Goal: Information Seeking & Learning: Learn about a topic

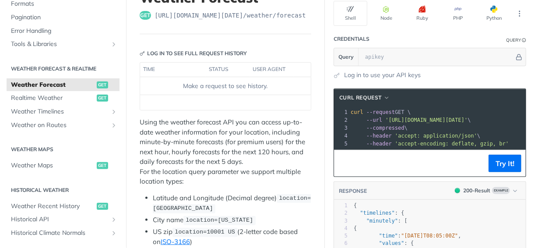
scroll to position [140, 0]
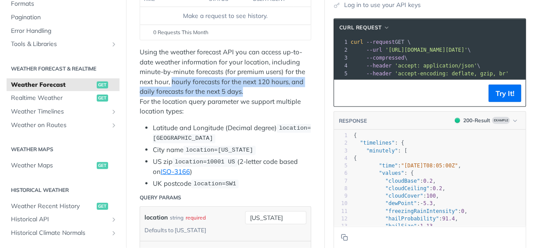
drag, startPoint x: 172, startPoint y: 80, endPoint x: 248, endPoint y: 92, distance: 77.2
click at [248, 92] on p "Using the weather forecast API you can access up-to-date weather information fo…" at bounding box center [226, 81] width 172 height 69
click at [243, 94] on p "Using the weather forecast API you can access up-to-date weather information fo…" at bounding box center [226, 81] width 172 height 69
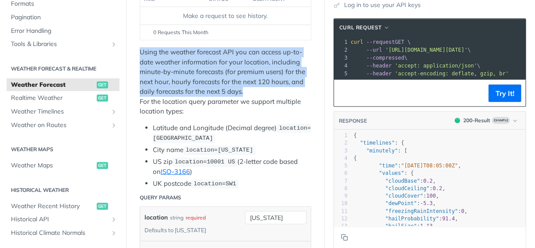
drag, startPoint x: 245, startPoint y: 92, endPoint x: 139, endPoint y: 53, distance: 113.6
drag, startPoint x: 139, startPoint y: 53, endPoint x: 141, endPoint y: 67, distance: 15.1
click at [141, 67] on p "Using the weather forecast API you can access up-to-date weather information fo…" at bounding box center [226, 81] width 172 height 69
click at [144, 85] on p "Using the weather forecast API you can access up-to-date weather information fo…" at bounding box center [226, 81] width 172 height 69
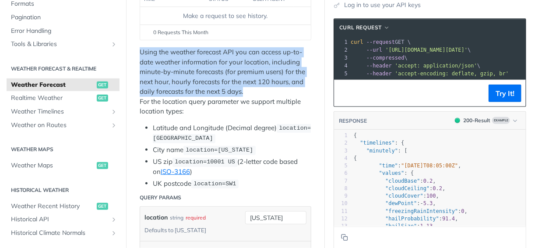
drag, startPoint x: 142, startPoint y: 47, endPoint x: 247, endPoint y: 91, distance: 113.0
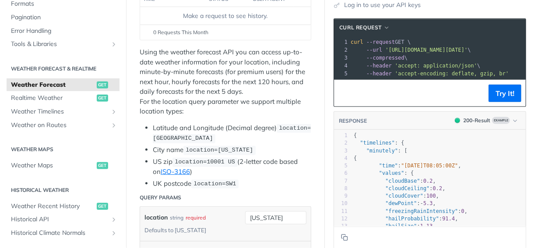
drag, startPoint x: 247, startPoint y: 91, endPoint x: 216, endPoint y: 106, distance: 33.5
click at [216, 106] on p "Using the weather forecast API you can access up-to-date weather information fo…" at bounding box center [226, 81] width 172 height 69
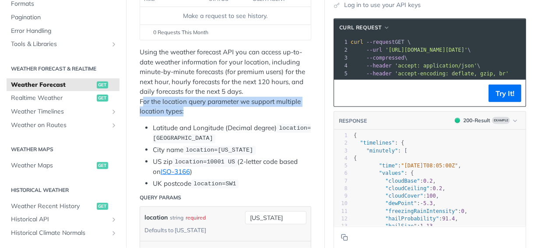
drag, startPoint x: 142, startPoint y: 102, endPoint x: 204, endPoint y: 110, distance: 62.3
click at [204, 110] on p "Using the weather forecast API you can access up-to-date weather information fo…" at bounding box center [226, 81] width 172 height 69
click at [161, 106] on p "Using the weather forecast API you can access up-to-date weather information fo…" at bounding box center [226, 81] width 172 height 69
drag, startPoint x: 138, startPoint y: 99, endPoint x: 197, endPoint y: 110, distance: 59.3
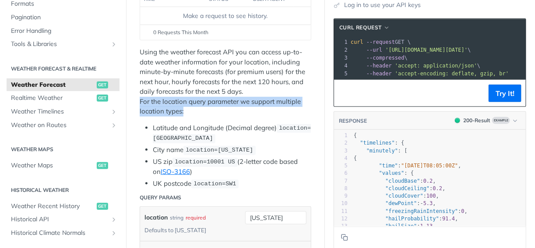
click at [197, 110] on p "Using the weather forecast API you can access up-to-date weather information fo…" at bounding box center [226, 81] width 172 height 69
click at [183, 111] on p "Using the weather forecast API you can access up-to-date weather information fo…" at bounding box center [226, 81] width 172 height 69
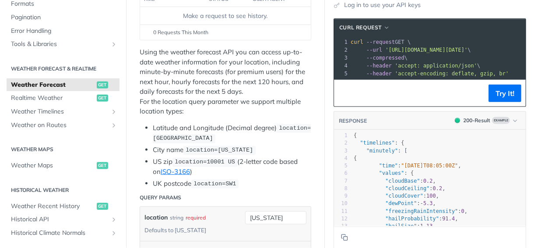
click at [194, 110] on p "Using the weather forecast API you can access up-to-date weather information fo…" at bounding box center [226, 81] width 172 height 69
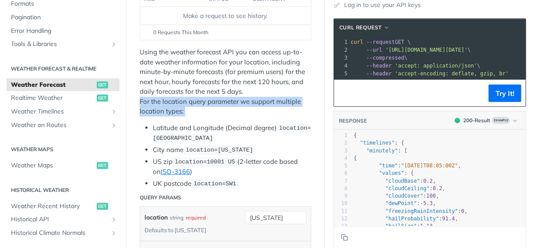
click at [194, 110] on p "Using the weather forecast API you can access up-to-date weather information fo…" at bounding box center [226, 81] width 172 height 69
drag, startPoint x: 193, startPoint y: 110, endPoint x: 188, endPoint y: 114, distance: 6.2
click at [188, 114] on p "Using the weather forecast API you can access up-to-date weather information fo…" at bounding box center [226, 81] width 172 height 69
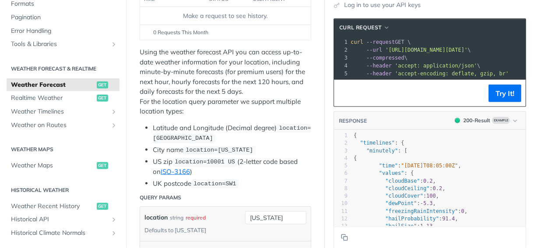
click at [187, 123] on li "Latitude and Longitude (Decimal degree) location=42.3478, -71.0466" at bounding box center [232, 133] width 158 height 21
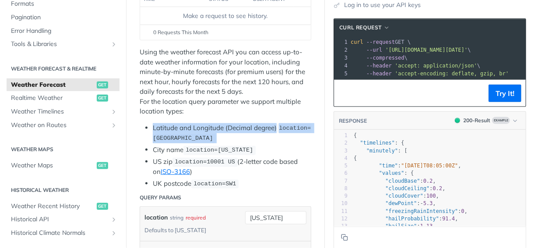
click at [187, 123] on li "Latitude and Longitude (Decimal degree) location=42.3478, -71.0466" at bounding box center [232, 133] width 158 height 21
drag, startPoint x: 187, startPoint y: 122, endPoint x: 180, endPoint y: 124, distance: 7.1
click at [180, 124] on li "Latitude and Longitude (Decimal degree) location=42.3478, -71.0466" at bounding box center [232, 133] width 158 height 21
click at [165, 125] on li "Latitude and Longitude (Decimal degree) location=42.3478, -71.0466" at bounding box center [232, 133] width 158 height 21
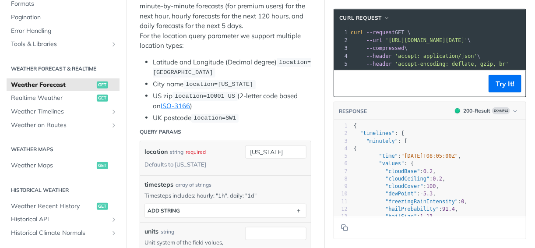
scroll to position [210, 0]
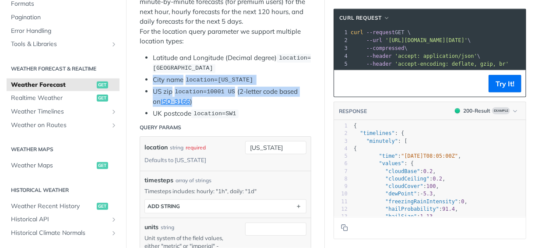
drag, startPoint x: 146, startPoint y: 74, endPoint x: 254, endPoint y: 99, distance: 110.5
click at [254, 99] on ul "Latitude and Longitude (Decimal degree) location=42.3478, -71.0466 City name lo…" at bounding box center [226, 86] width 172 height 66
drag, startPoint x: 254, startPoint y: 99, endPoint x: 258, endPoint y: 101, distance: 5.5
click at [258, 101] on li "US zip location=10001 US (2-letter code based on ISO-3166 )" at bounding box center [232, 97] width 158 height 20
click at [260, 99] on li "US zip location=10001 US (2-letter code based on ISO-3166 )" at bounding box center [232, 97] width 158 height 20
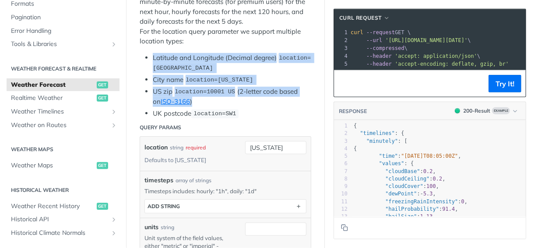
drag, startPoint x: 263, startPoint y: 98, endPoint x: 146, endPoint y: 54, distance: 124.4
click at [146, 54] on ul "Latitude and Longitude (Decimal degree) location=42.3478, -71.0466 City name lo…" at bounding box center [226, 86] width 172 height 66
click at [153, 54] on li "Latitude and Longitude (Decimal degree) location=42.3478, -71.0466" at bounding box center [232, 63] width 158 height 21
click at [142, 61] on ul "Latitude and Longitude (Decimal degree) location=42.3478, -71.0466 City name lo…" at bounding box center [226, 86] width 172 height 66
drag, startPoint x: 148, startPoint y: 56, endPoint x: 236, endPoint y: 97, distance: 96.6
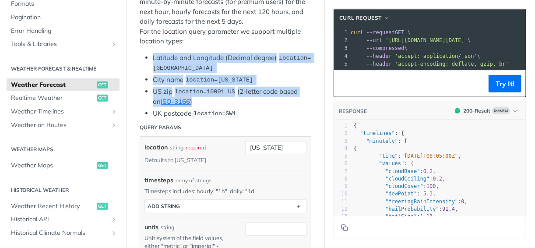
click at [236, 97] on ul "Latitude and Longitude (Decimal degree) location=42.3478, -71.0466 City name lo…" at bounding box center [226, 86] width 172 height 66
click at [236, 97] on li "US zip location=10001 US (2-letter code based on ISO-3166 )" at bounding box center [232, 97] width 158 height 20
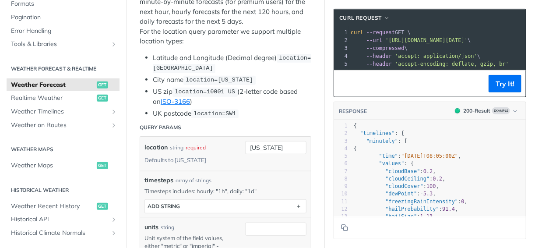
click at [241, 105] on ul "Latitude and Longitude (Decimal degree) location=42.3478, -71.0466 City name lo…" at bounding box center [226, 86] width 172 height 66
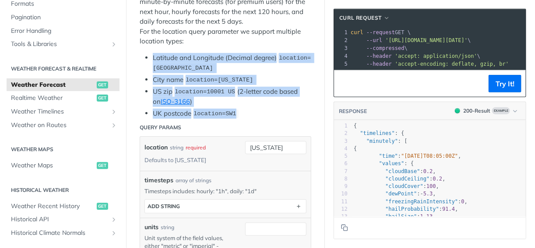
drag, startPoint x: 245, startPoint y: 110, endPoint x: 148, endPoint y: 50, distance: 113.8
click at [148, 50] on div "Using the weather forecast API you can access up-to-date weather information fo…" at bounding box center [226, 47] width 172 height 141
drag, startPoint x: 148, startPoint y: 50, endPoint x: 144, endPoint y: 67, distance: 17.6
click at [144, 67] on ul "Latitude and Longitude (Decimal degree) location=42.3478, -71.0466 City name lo…" at bounding box center [226, 86] width 172 height 66
click at [153, 60] on li "Latitude and Longitude (Decimal degree) location=42.3478, -71.0466" at bounding box center [232, 63] width 158 height 21
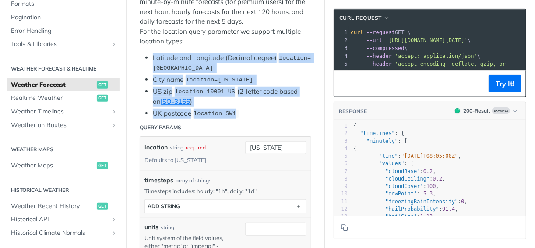
drag, startPoint x: 149, startPoint y: 51, endPoint x: 293, endPoint y: 108, distance: 155.3
click at [293, 108] on ul "Latitude and Longitude (Decimal degree) location=42.3478, -71.0466 City name lo…" at bounding box center [226, 86] width 172 height 66
drag, startPoint x: 293, startPoint y: 108, endPoint x: 281, endPoint y: 111, distance: 12.6
click at [281, 111] on li "UK postcode location=SW1" at bounding box center [232, 114] width 158 height 10
click at [294, 113] on li "UK postcode location=SW1" at bounding box center [232, 114] width 158 height 10
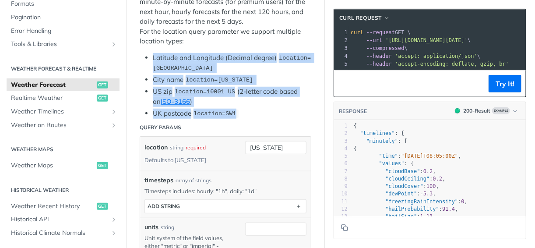
drag, startPoint x: 299, startPoint y: 112, endPoint x: 148, endPoint y: 46, distance: 165.1
click at [148, 46] on div "Using the weather forecast API you can access up-to-date weather information fo…" at bounding box center [226, 47] width 172 height 141
drag, startPoint x: 148, startPoint y: 46, endPoint x: 143, endPoint y: 61, distance: 15.5
click at [143, 61] on ul "Latitude and Longitude (Decimal degree) location=42.3478, -71.0466 City name lo…" at bounding box center [226, 86] width 172 height 66
click at [145, 70] on ul "Latitude and Longitude (Decimal degree) location=42.3478, -71.0466 City name lo…" at bounding box center [226, 86] width 172 height 66
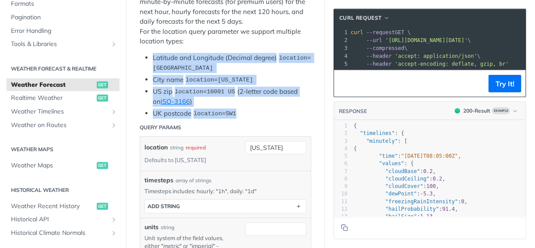
drag, startPoint x: 148, startPoint y: 55, endPoint x: 241, endPoint y: 110, distance: 107.6
click at [241, 110] on ul "Latitude and Longitude (Decimal degree) location=42.3478, -71.0466 City name lo…" at bounding box center [226, 86] width 172 height 66
click at [241, 110] on li "UK postcode location=SW1" at bounding box center [232, 114] width 158 height 10
click at [247, 112] on li "UK postcode location=SW1" at bounding box center [232, 114] width 158 height 10
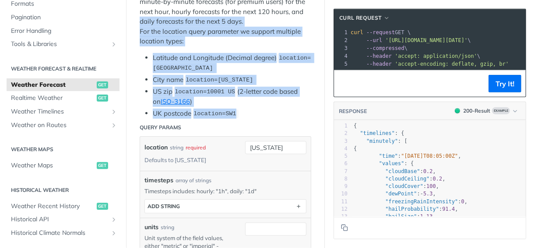
drag, startPoint x: 250, startPoint y: 111, endPoint x: 132, endPoint y: 18, distance: 150.0
drag, startPoint x: 132, startPoint y: 18, endPoint x: 254, endPoint y: 106, distance: 149.3
click at [254, 106] on ul "Latitude and Longitude (Decimal degree) location=42.3478, -71.0466 City name lo…" at bounding box center [226, 86] width 172 height 66
click at [255, 114] on li "UK postcode location=SW1" at bounding box center [232, 114] width 158 height 10
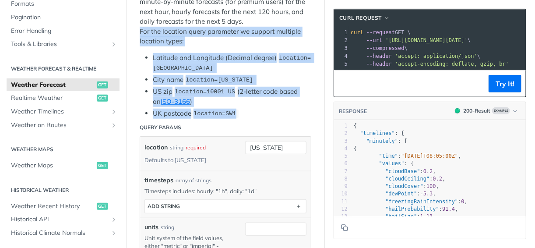
drag, startPoint x: 258, startPoint y: 113, endPoint x: 138, endPoint y: 29, distance: 146.1
drag, startPoint x: 138, startPoint y: 29, endPoint x: 249, endPoint y: 99, distance: 130.2
click at [249, 99] on li "US zip location=10001 US (2-letter code based on ISO-3166 )" at bounding box center [232, 97] width 158 height 20
click at [257, 112] on li "UK postcode location=SW1" at bounding box center [232, 114] width 158 height 10
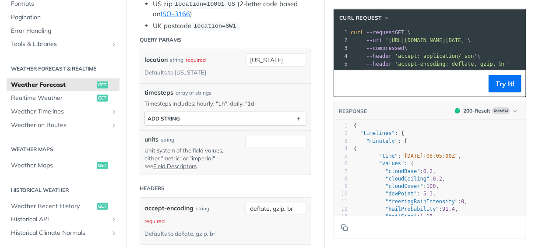
scroll to position [315, 0]
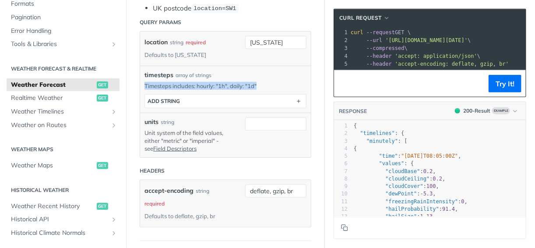
drag, startPoint x: 136, startPoint y: 82, endPoint x: 270, endPoint y: 85, distance: 133.6
drag, startPoint x: 270, startPoint y: 85, endPoint x: 234, endPoint y: 87, distance: 36.0
click at [234, 87] on p "Timesteps includes: hourly: "1h", daily: "1d"" at bounding box center [225, 86] width 162 height 8
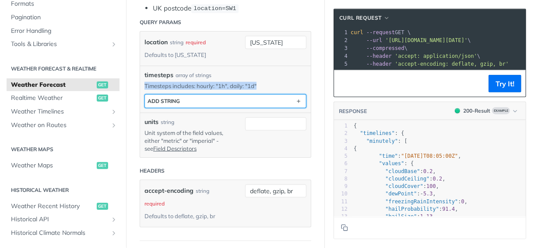
click at [231, 99] on button "ADD string" at bounding box center [225, 101] width 161 height 13
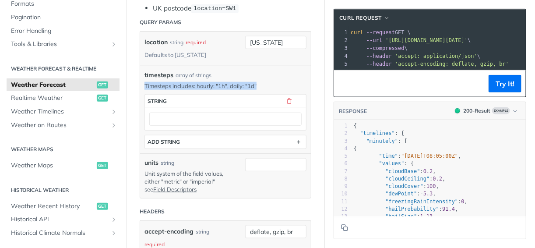
click at [217, 82] on p "Timesteps includes: hourly: "1h", daily: "1d"" at bounding box center [225, 86] width 162 height 8
drag, startPoint x: 217, startPoint y: 83, endPoint x: 262, endPoint y: 85, distance: 45.1
click at [262, 85] on p "Timesteps includes: hourly: "1h", daily: "1d"" at bounding box center [225, 86] width 162 height 8
drag, startPoint x: 262, startPoint y: 85, endPoint x: 246, endPoint y: 85, distance: 16.7
click at [246, 85] on p "Timesteps includes: hourly: "1h", daily: "1d"" at bounding box center [225, 86] width 162 height 8
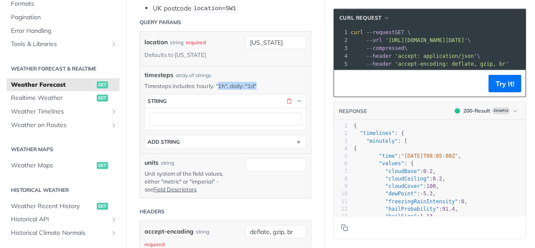
click at [226, 86] on p "Timesteps includes: hourly: "1h", daily: "1d"" at bounding box center [225, 86] width 162 height 8
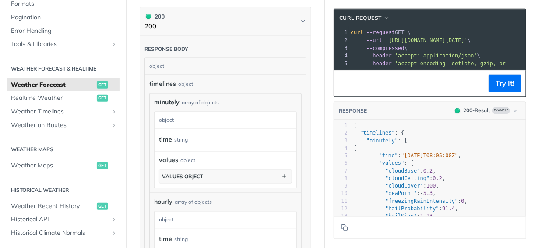
scroll to position [595, 0]
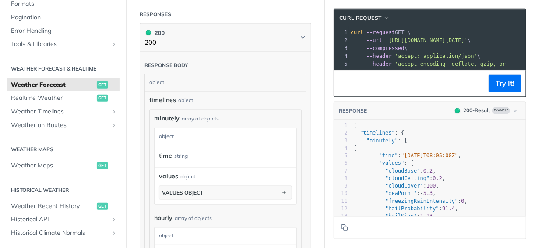
click at [164, 77] on div "object" at bounding box center [224, 82] width 159 height 17
drag, startPoint x: 148, startPoint y: 82, endPoint x: 185, endPoint y: 83, distance: 36.8
click at [185, 83] on div "object" at bounding box center [224, 82] width 159 height 17
drag, startPoint x: 185, startPoint y: 83, endPoint x: 183, endPoint y: 96, distance: 13.3
click at [183, 97] on div "object" at bounding box center [185, 101] width 15 height 8
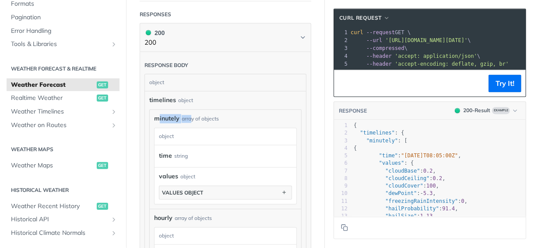
drag, startPoint x: 160, startPoint y: 117, endPoint x: 191, endPoint y: 118, distance: 31.1
click at [191, 118] on div "minutely array of objects" at bounding box center [225, 118] width 143 height 9
drag, startPoint x: 191, startPoint y: 118, endPoint x: 193, endPoint y: 123, distance: 4.9
click at [193, 123] on div "minutely object time string values object values object" at bounding box center [225, 163] width 143 height 81
drag, startPoint x: 158, startPoint y: 152, endPoint x: 187, endPoint y: 150, distance: 29.9
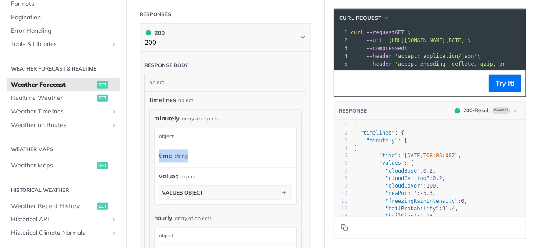
click at [187, 150] on div "time string" at bounding box center [226, 156] width 142 height 22
click at [187, 150] on div "time string" at bounding box center [219, 156] width 120 height 13
click at [237, 159] on div "time string" at bounding box center [226, 156] width 142 height 22
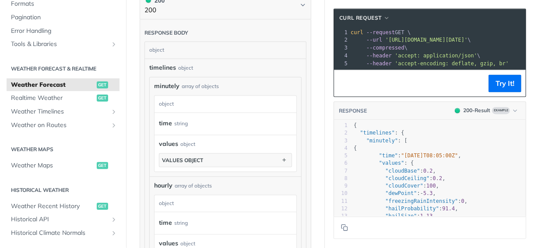
scroll to position [666, 0]
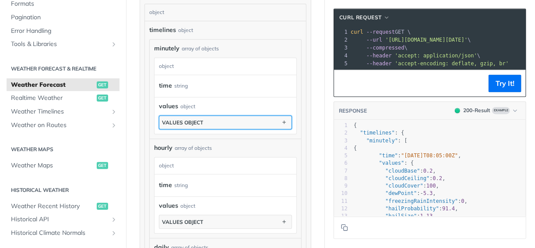
click at [236, 116] on button "values object" at bounding box center [225, 122] width 132 height 13
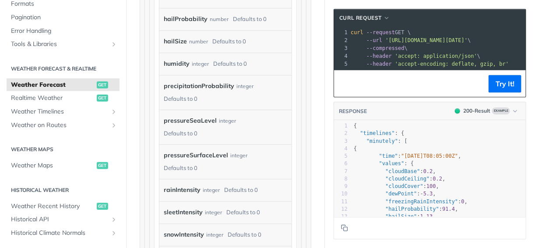
scroll to position [946, 0]
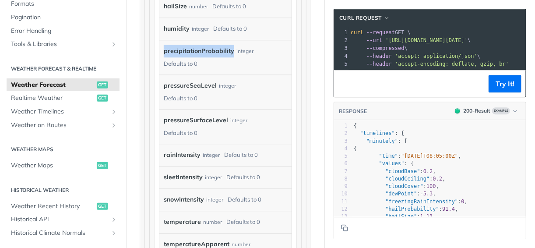
drag, startPoint x: 162, startPoint y: 46, endPoint x: 231, endPoint y: 49, distance: 68.8
click at [231, 49] on div "precipitationProbability integer Defaults to 0" at bounding box center [225, 57] width 132 height 35
drag, startPoint x: 231, startPoint y: 49, endPoint x: 203, endPoint y: 49, distance: 28.0
click at [203, 49] on label "precipitationProbability" at bounding box center [199, 51] width 70 height 13
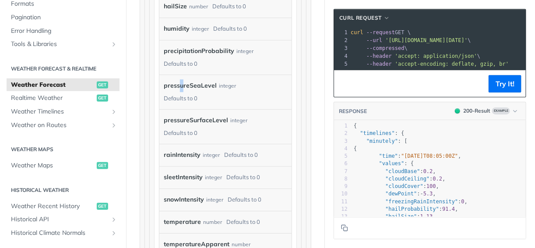
drag, startPoint x: 203, startPoint y: 49, endPoint x: 180, endPoint y: 81, distance: 39.2
click at [180, 81] on label "pressureSeaLevel" at bounding box center [190, 85] width 53 height 13
click at [179, 84] on label "pressureSeaLevel" at bounding box center [190, 85] width 53 height 13
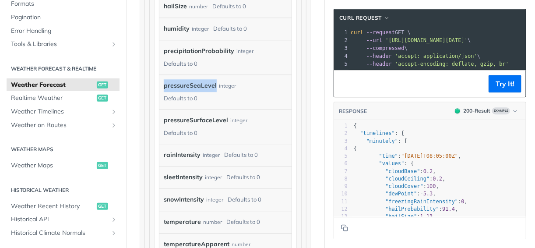
drag, startPoint x: 179, startPoint y: 84, endPoint x: 172, endPoint y: 85, distance: 7.1
click at [172, 85] on label "pressureSeaLevel" at bounding box center [190, 85] width 53 height 13
click at [188, 127] on div "Defaults to 0" at bounding box center [181, 133] width 34 height 13
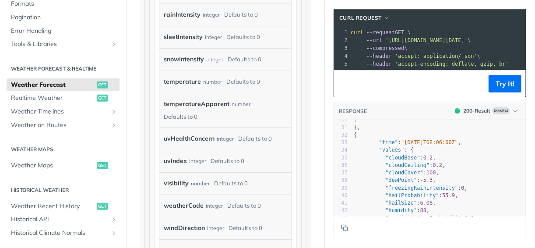
scroll to position [211, 0]
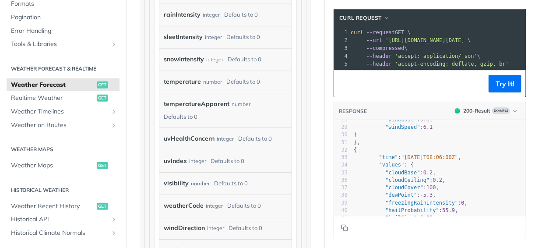
type textarea "08:06:00Z""
drag, startPoint x: 429, startPoint y: 163, endPoint x: 457, endPoint y: 164, distance: 28.1
click at [457, 160] on span ""2025-02-09T08:06:00Z"" at bounding box center [429, 157] width 57 height 6
click at [433, 181] on span "0.2" at bounding box center [438, 180] width 10 height 6
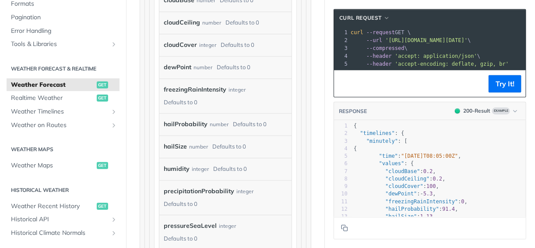
scroll to position [0, 0]
drag, startPoint x: 334, startPoint y: 146, endPoint x: 417, endPoint y: 152, distance: 83.4
click at [417, 152] on div "1 { 2 "timelines" : { 3 "minutely" : [ 4 { 5 "time" : "2025-02-09T08:05:00Z" , …" at bounding box center [439, 205] width 174 height 166
type textarea "nutely": ["
drag, startPoint x: 369, startPoint y: 145, endPoint x: 419, endPoint y: 145, distance: 50.4
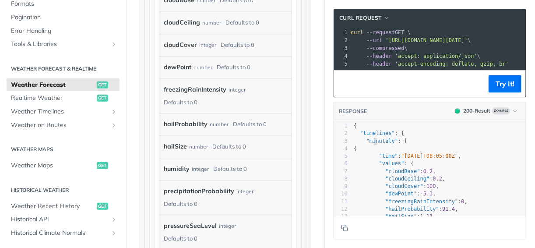
click at [419, 145] on pre ""minutely" : [" at bounding box center [439, 140] width 174 height 7
click at [404, 166] on pre ""values" : {" at bounding box center [439, 163] width 174 height 7
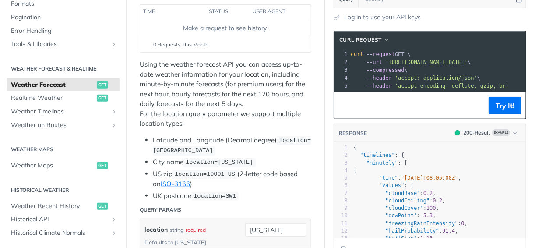
scroll to position [140, 0]
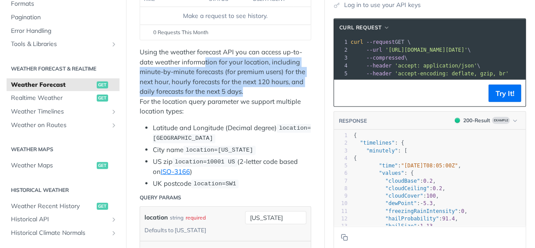
drag, startPoint x: 204, startPoint y: 62, endPoint x: 292, endPoint y: 92, distance: 92.5
click at [292, 92] on p "Using the weather forecast API you can access up-to-date weather information fo…" at bounding box center [226, 81] width 172 height 69
drag, startPoint x: 292, startPoint y: 92, endPoint x: 275, endPoint y: 91, distance: 16.2
click at [275, 91] on p "Using the weather forecast API you can access up-to-date weather information fo…" at bounding box center [226, 81] width 172 height 69
click at [261, 92] on p "Using the weather forecast API you can access up-to-date weather information fo…" at bounding box center [226, 81] width 172 height 69
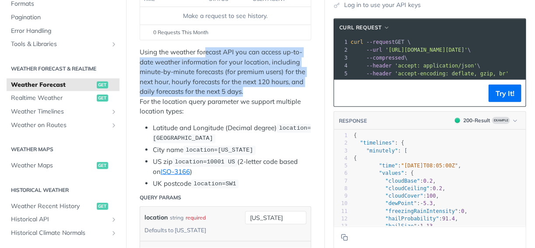
drag, startPoint x: 252, startPoint y: 92, endPoint x: 207, endPoint y: 53, distance: 59.6
click at [207, 53] on p "Using the weather forecast API you can access up-to-date weather information fo…" at bounding box center [226, 81] width 172 height 69
drag, startPoint x: 207, startPoint y: 53, endPoint x: 238, endPoint y: 87, distance: 46.2
click at [238, 87] on p "Using the weather forecast API you can access up-to-date weather information fo…" at bounding box center [226, 81] width 172 height 69
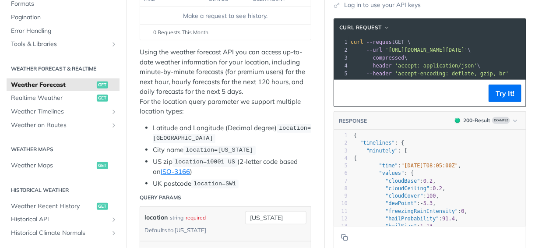
click at [169, 99] on p "Using the weather forecast API you can access up-to-date weather information fo…" at bounding box center [226, 81] width 172 height 69
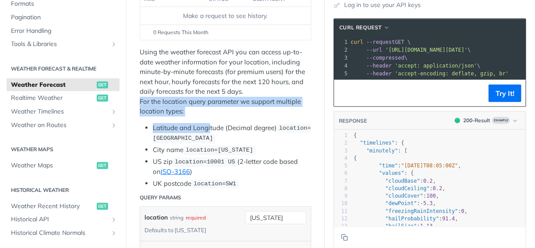
drag, startPoint x: 147, startPoint y: 102, endPoint x: 211, endPoint y: 121, distance: 66.5
drag, startPoint x: 211, startPoint y: 121, endPoint x: 195, endPoint y: 110, distance: 18.8
click at [195, 110] on p "Using the weather forecast API you can access up-to-date weather information fo…" at bounding box center [226, 81] width 172 height 69
click at [180, 108] on p "Using the weather forecast API you can access up-to-date weather information fo…" at bounding box center [226, 81] width 172 height 69
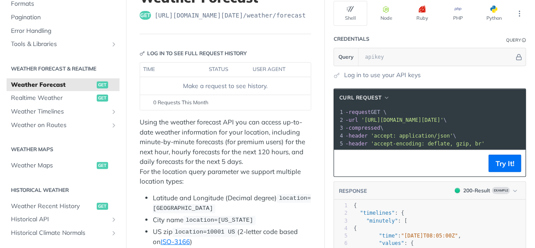
scroll to position [0, 29]
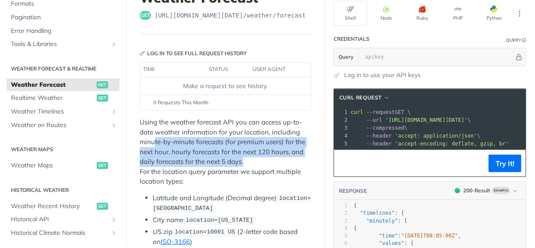
drag, startPoint x: 155, startPoint y: 140, endPoint x: 266, endPoint y: 158, distance: 112.6
click at [266, 158] on p "Using the weather forecast API you can access up-to-date weather information fo…" at bounding box center [226, 151] width 172 height 69
drag, startPoint x: 266, startPoint y: 158, endPoint x: 260, endPoint y: 162, distance: 7.9
click at [260, 162] on p "Using the weather forecast API you can access up-to-date weather information fo…" at bounding box center [226, 151] width 172 height 69
click at [257, 164] on p "Using the weather forecast API you can access up-to-date weather information fo…" at bounding box center [226, 151] width 172 height 69
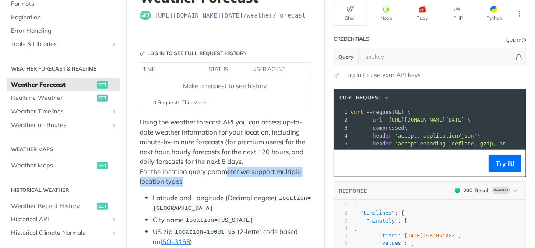
drag, startPoint x: 228, startPoint y: 173, endPoint x: 235, endPoint y: 179, distance: 9.4
click at [235, 179] on p "Using the weather forecast API you can access up-to-date weather information fo…" at bounding box center [226, 151] width 172 height 69
click at [235, 180] on p "Using the weather forecast API you can access up-to-date weather information fo…" at bounding box center [226, 151] width 172 height 69
click at [227, 178] on p "Using the weather forecast API you can access up-to-date weather information fo…" at bounding box center [226, 151] width 172 height 69
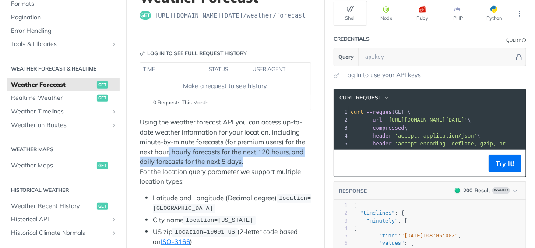
drag, startPoint x: 196, startPoint y: 149, endPoint x: 254, endPoint y: 158, distance: 58.4
click at [254, 158] on p "Using the weather forecast API you can access up-to-date weather information fo…" at bounding box center [226, 151] width 172 height 69
drag, startPoint x: 254, startPoint y: 158, endPoint x: 229, endPoint y: 158, distance: 24.5
click at [229, 158] on p "Using the weather forecast API you can access up-to-date weather information fo…" at bounding box center [226, 151] width 172 height 69
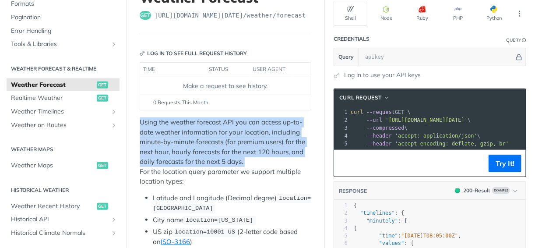
click at [229, 158] on p "Using the weather forecast API you can access up-to-date weather information fo…" at bounding box center [226, 151] width 172 height 69
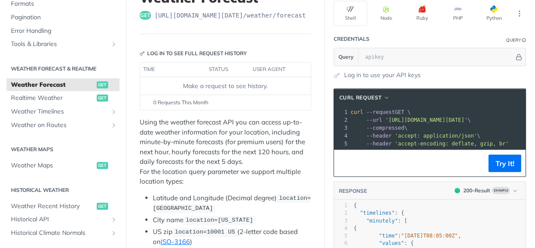
drag, startPoint x: 229, startPoint y: 158, endPoint x: 223, endPoint y: 169, distance: 12.7
click at [223, 169] on p "Using the weather forecast API you can access up-to-date weather information fo…" at bounding box center [226, 151] width 172 height 69
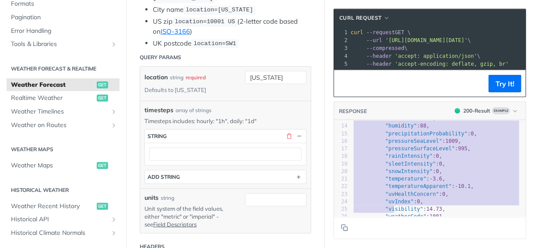
scroll to position [120, 0]
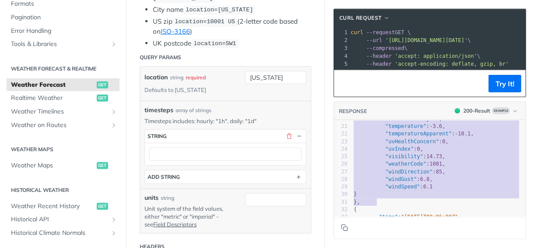
type textarea ""minutely": [ { "time": "2025-02-09T08:05:00Z", "values": { "cloudBase": 0.2, "…"
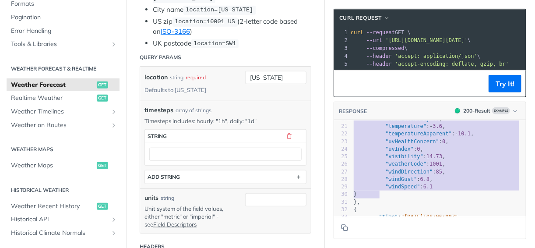
drag, startPoint x: 362, startPoint y: 145, endPoint x: 392, endPoint y: 197, distance: 60.1
click at [392, 197] on div "1 { 2 "timelines" : { 3 "minutely" : [ 4 { 5 "time" : "2025-02-09T08:05:00Z" , …" at bounding box center [439, 96] width 174 height 249
click at [425, 181] on pre ""windGust" : 6.8 ," at bounding box center [439, 179] width 174 height 7
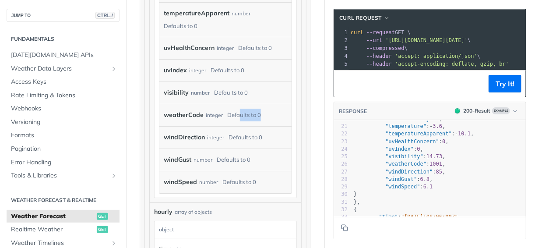
drag, startPoint x: 238, startPoint y: 122, endPoint x: 271, endPoint y: 120, distance: 33.8
click at [271, 120] on div "weatherCode integer Defaults to 0" at bounding box center [225, 115] width 123 height 13
drag, startPoint x: 271, startPoint y: 120, endPoint x: 261, endPoint y: 126, distance: 12.4
click at [261, 122] on div "weatherCode integer Defaults to 0" at bounding box center [219, 115] width 110 height 13
click at [273, 126] on div "weatherCode integer Defaults to 0" at bounding box center [225, 115] width 132 height 22
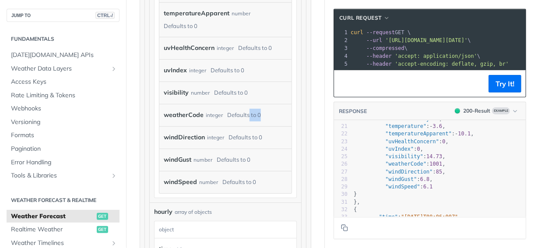
drag, startPoint x: 246, startPoint y: 125, endPoint x: 259, endPoint y: 125, distance: 12.7
click at [259, 121] on div "Defaults to 0" at bounding box center [244, 115] width 34 height 13
drag, startPoint x: 259, startPoint y: 125, endPoint x: 221, endPoint y: 134, distance: 39.1
click at [221, 126] on div "weatherCode integer Defaults to 0" at bounding box center [225, 115] width 132 height 22
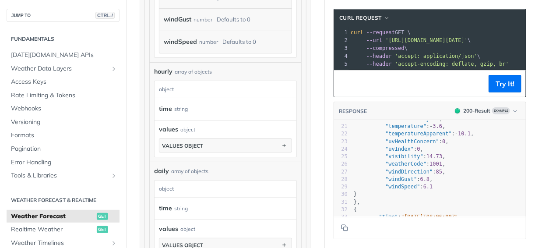
click at [241, 157] on div "values object values object" at bounding box center [226, 138] width 142 height 37
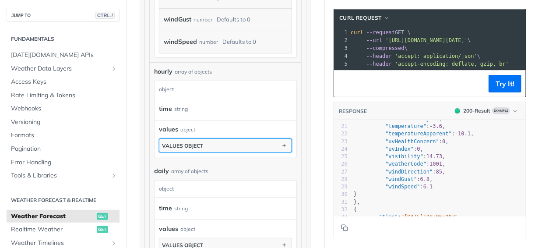
click at [241, 152] on button "values object" at bounding box center [225, 145] width 132 height 13
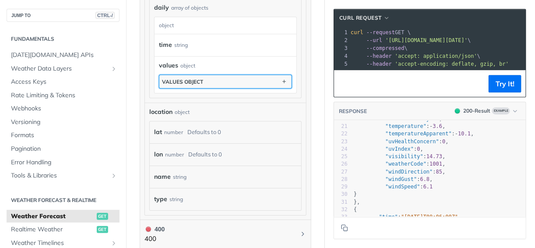
click at [279, 86] on icon "button" at bounding box center [284, 82] width 10 height 10
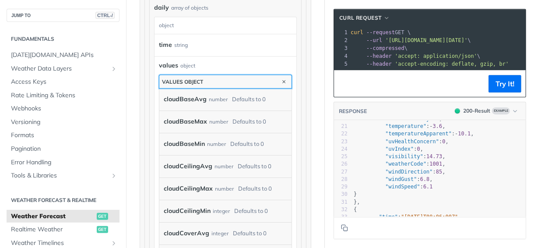
click at [258, 88] on button "values object" at bounding box center [225, 81] width 132 height 13
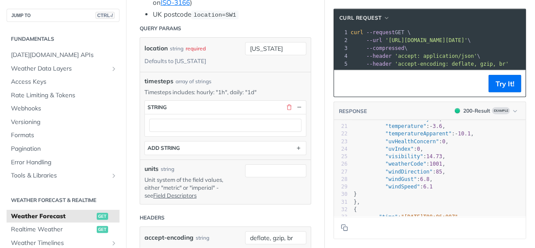
scroll to position [274, 0]
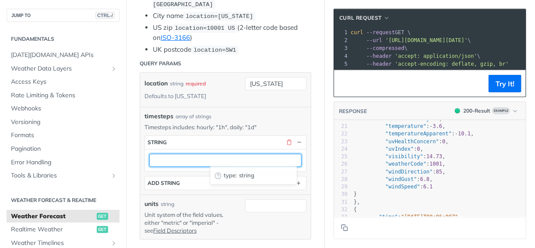
click at [170, 158] on input "text" at bounding box center [225, 160] width 152 height 13
click at [176, 115] on div "array of strings" at bounding box center [194, 117] width 36 height 8
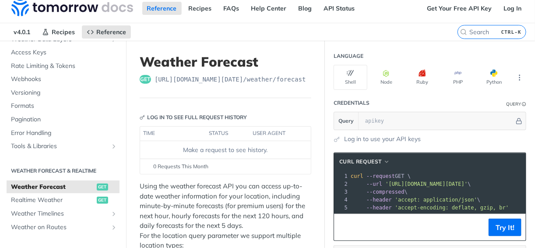
scroll to position [0, 0]
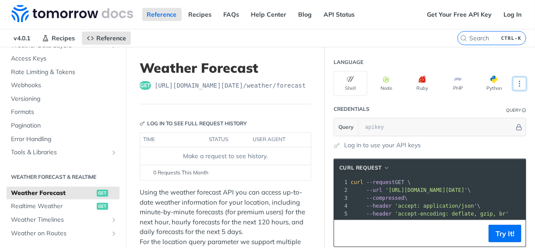
click at [520, 81] on button "More Languages" at bounding box center [519, 83] width 13 height 13
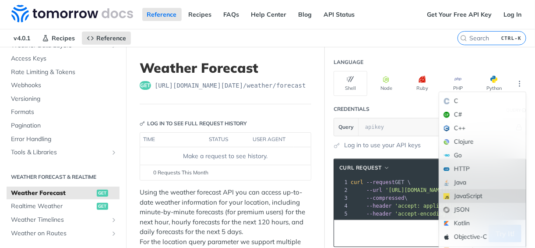
click at [461, 192] on div "JavaScript" at bounding box center [482, 196] width 87 height 14
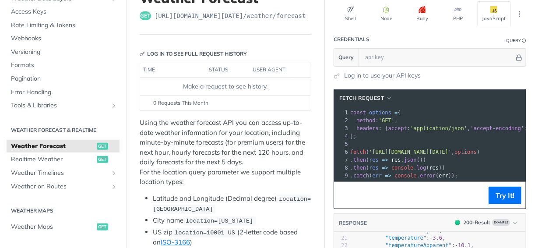
scroll to position [70, 0]
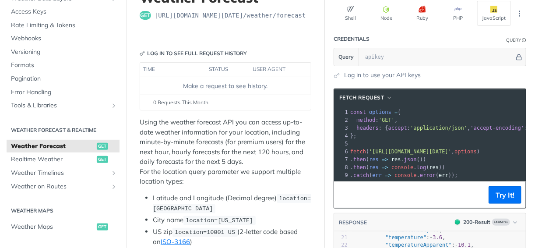
drag, startPoint x: 410, startPoint y: 178, endPoint x: 420, endPoint y: 178, distance: 9.6
click at [420, 180] on div at bounding box center [483, 180] width 269 height 0
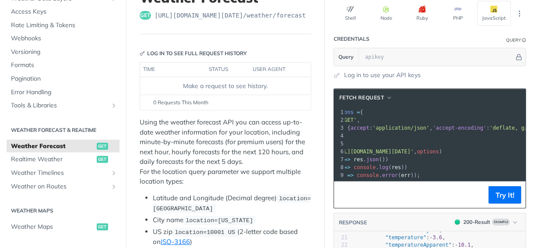
scroll to position [0, 46]
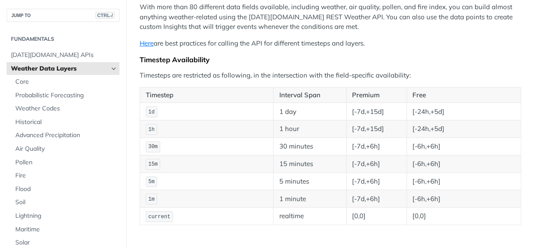
scroll to position [105, 0]
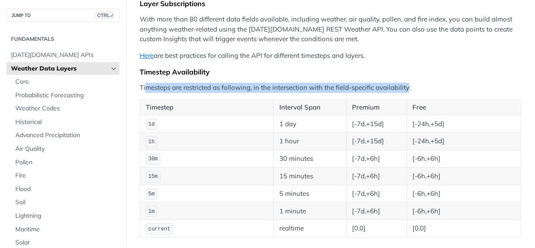
drag, startPoint x: 144, startPoint y: 83, endPoint x: 409, endPoint y: 88, distance: 264.5
click at [409, 88] on p "Timesteps are restricted as following, in the intersection with the field-speci…" at bounding box center [331, 88] width 382 height 10
drag, startPoint x: 409, startPoint y: 88, endPoint x: 351, endPoint y: 87, distance: 57.8
click at [351, 87] on p "Timesteps are restricted as following, in the intersection with the field-speci…" at bounding box center [331, 88] width 382 height 10
click at [321, 85] on p "Timesteps are restricted as following, in the intersection with the field-speci…" at bounding box center [331, 88] width 382 height 10
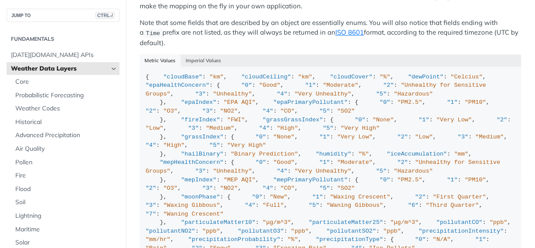
scroll to position [876, 0]
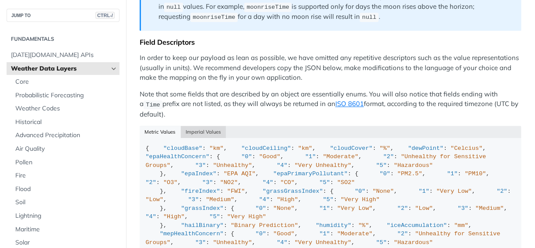
click at [210, 126] on button "Imperial Values" at bounding box center [204, 132] width 46 height 12
click at [168, 126] on button "Metric Values" at bounding box center [160, 132] width 41 height 12
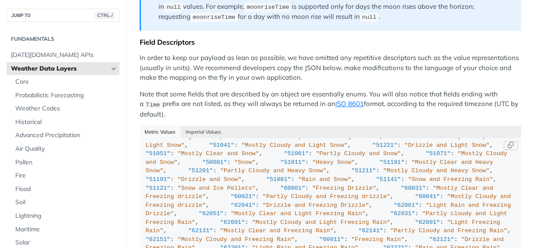
scroll to position [2907, 0]
drag, startPoint x: 182, startPoint y: 162, endPoint x: 179, endPoint y: 174, distance: 12.6
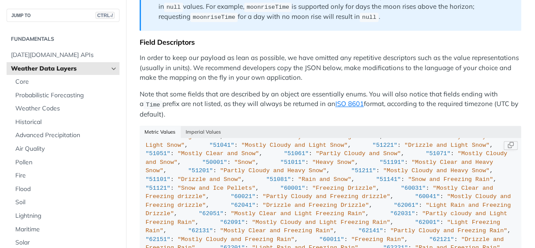
scroll to position [2697, 0]
drag, startPoint x: 214, startPoint y: 144, endPoint x: 286, endPoint y: 176, distance: 78.2
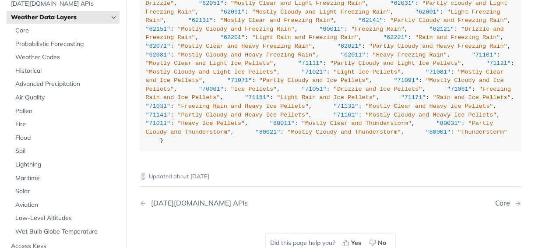
scroll to position [0, 0]
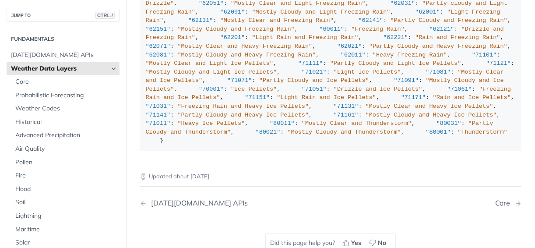
click at [38, 67] on span "Weather Data Layers" at bounding box center [59, 68] width 97 height 9
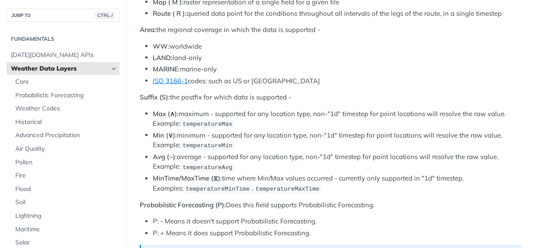
scroll to position [385, 0]
